Goal: Navigation & Orientation: Find specific page/section

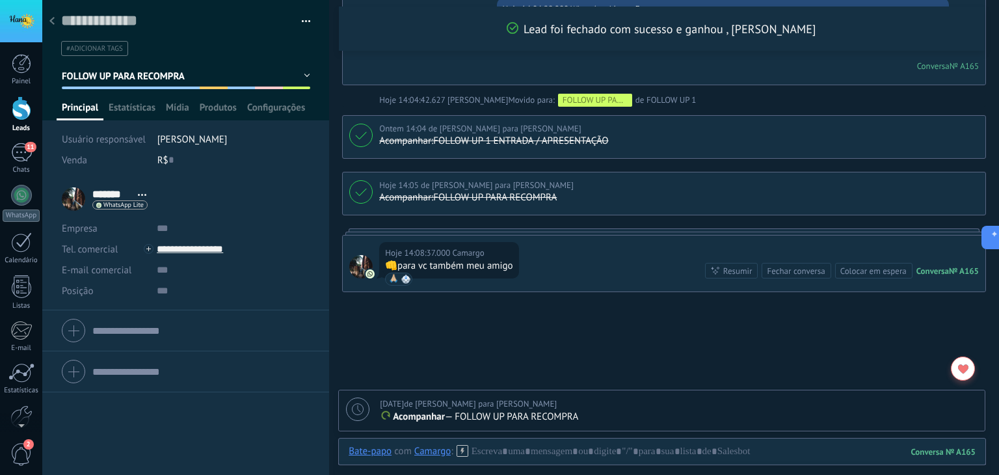
click at [52, 21] on icon at bounding box center [51, 21] width 5 height 8
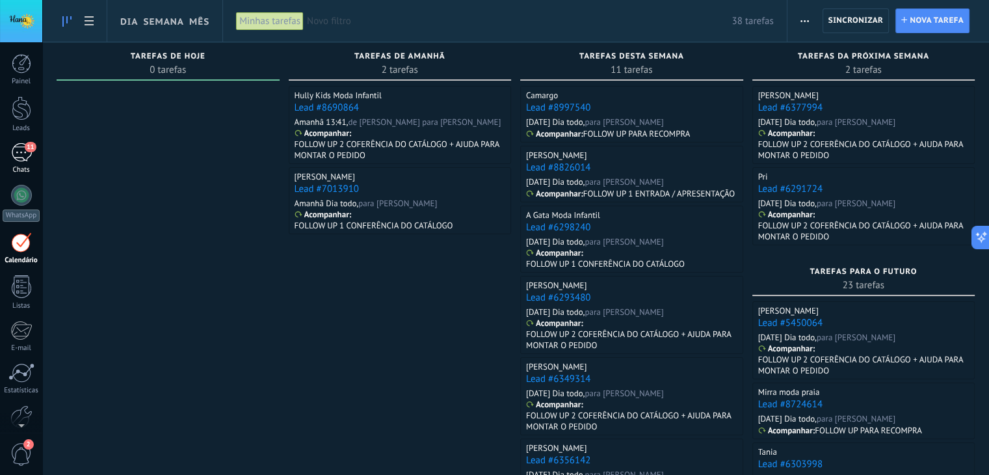
click at [21, 162] on link "11 Chats" at bounding box center [21, 158] width 42 height 31
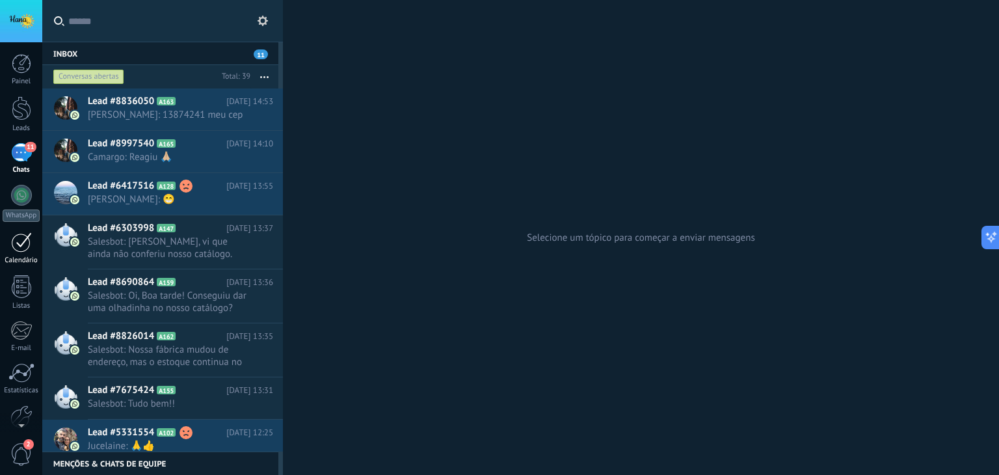
click at [26, 245] on div "1" at bounding box center [21, 242] width 21 height 20
